Goal: Task Accomplishment & Management: Use online tool/utility

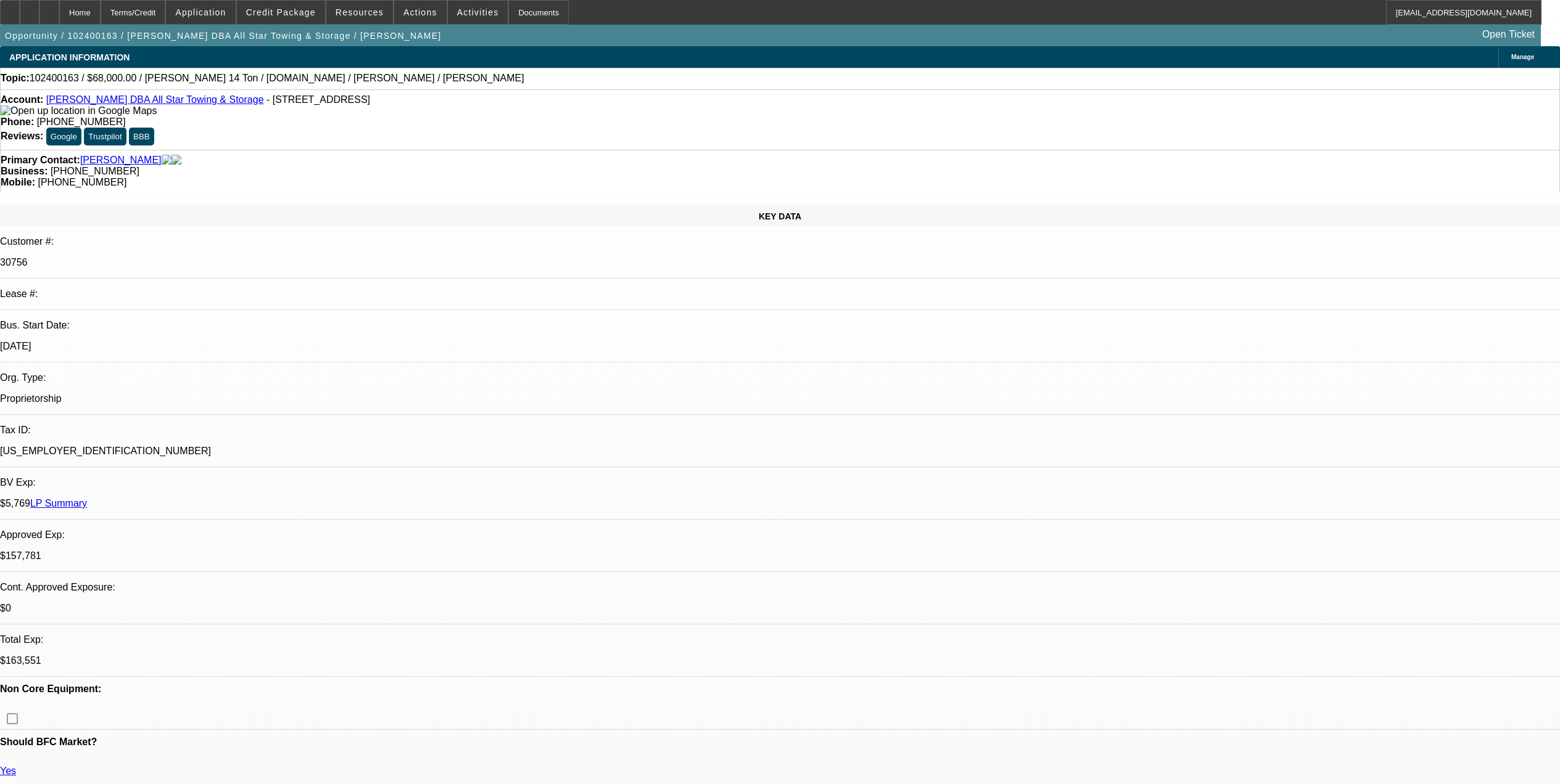
select select "0"
select select "0.1"
select select "4"
select select "0"
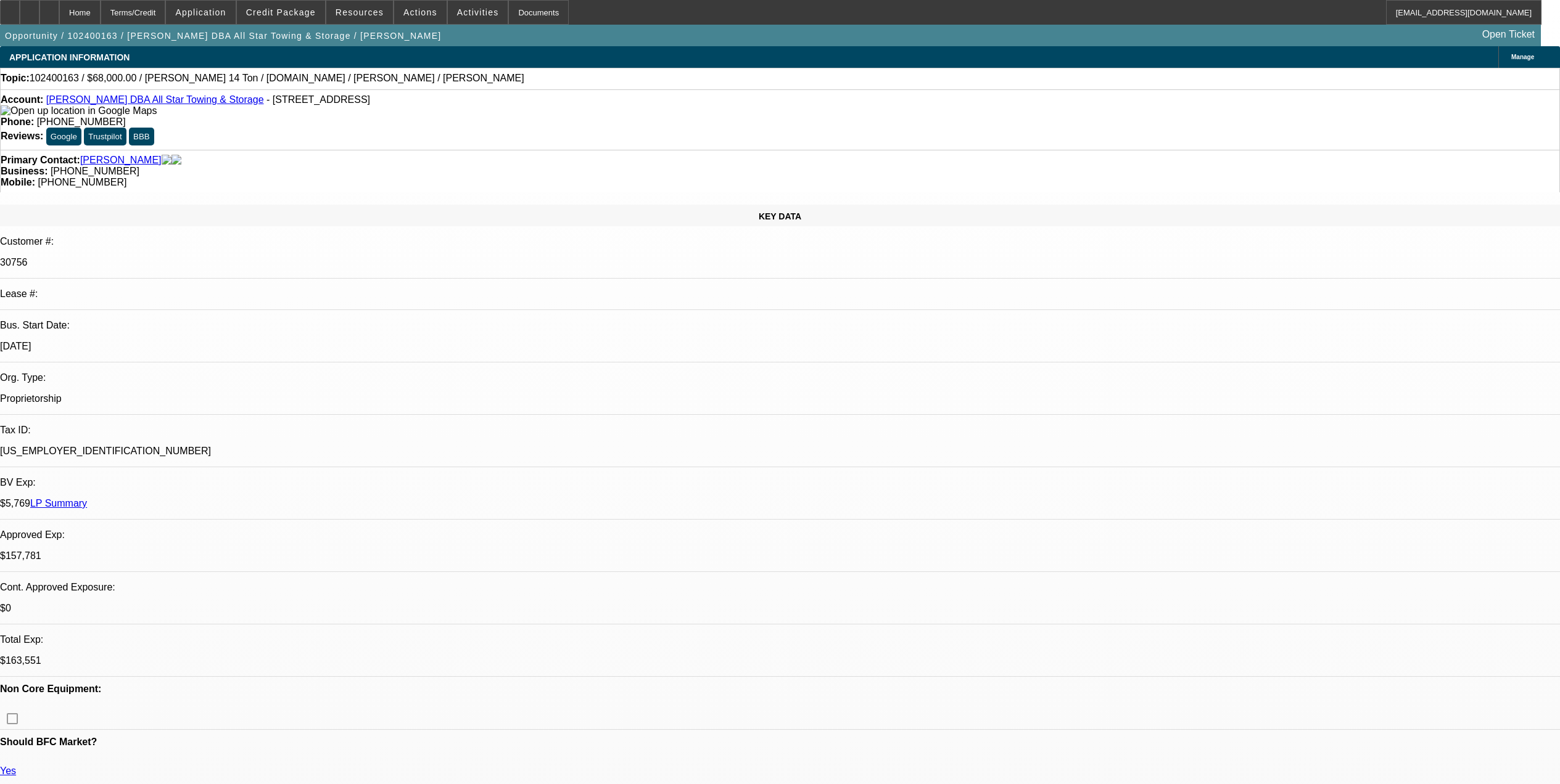
select select "0"
select select "0.1"
select select "4"
select select "0"
select select "2"
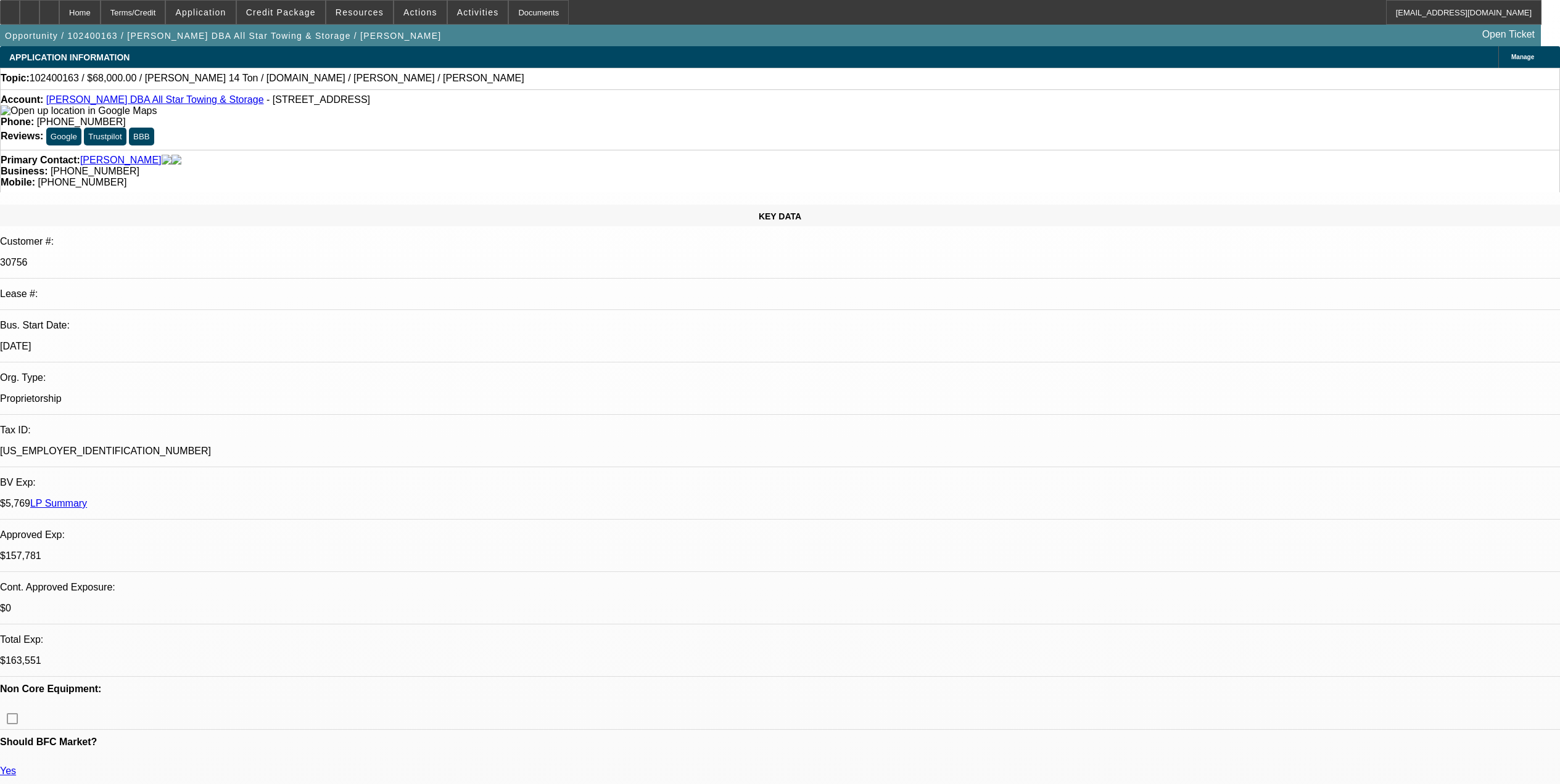
select select "2"
select select "0.1"
select select "4"
select select "0.1"
select select "2"
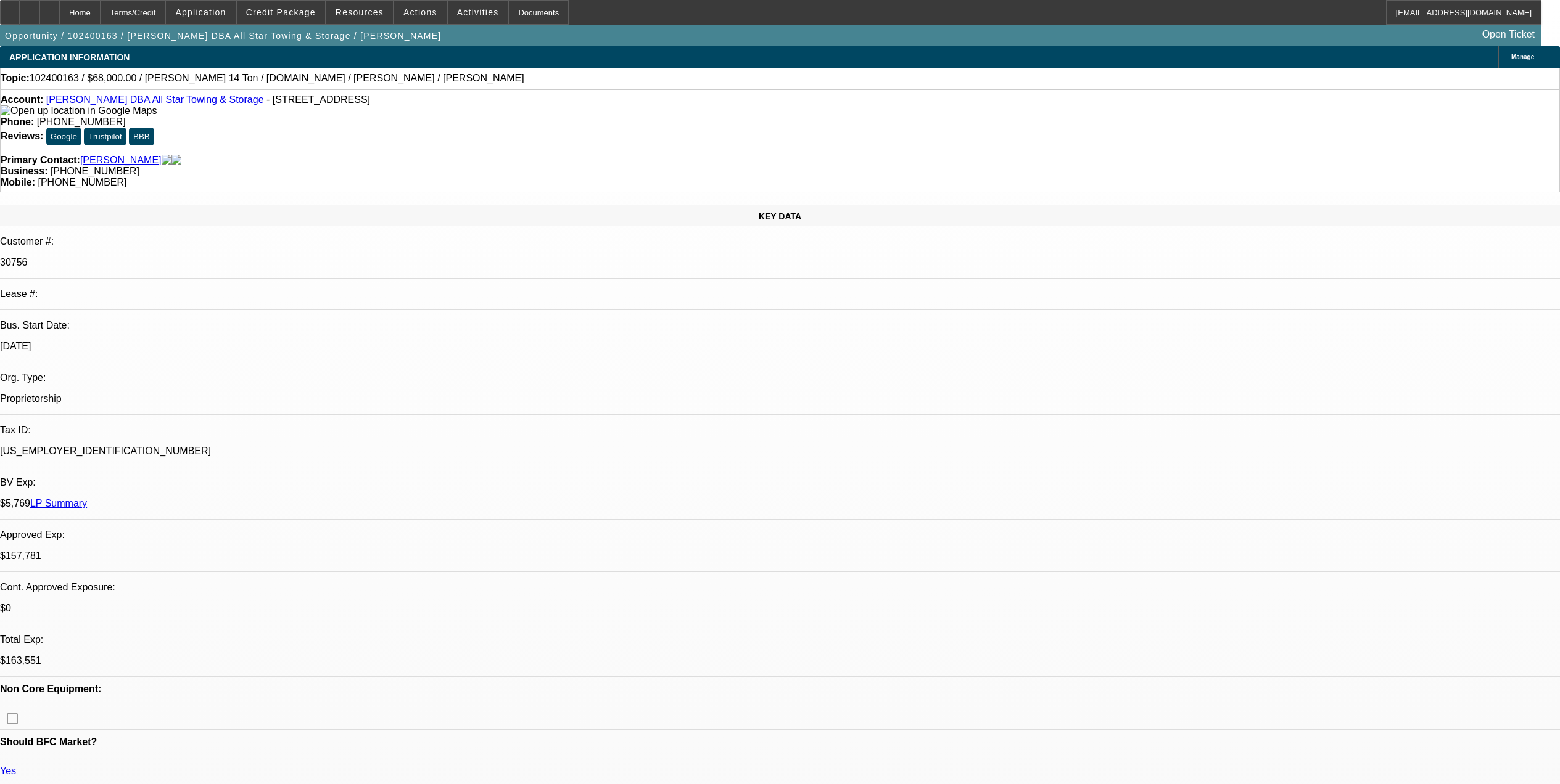
select select "2"
select select "0.1"
select select "4"
